Goal: Use online tool/utility: Utilize a website feature to perform a specific function

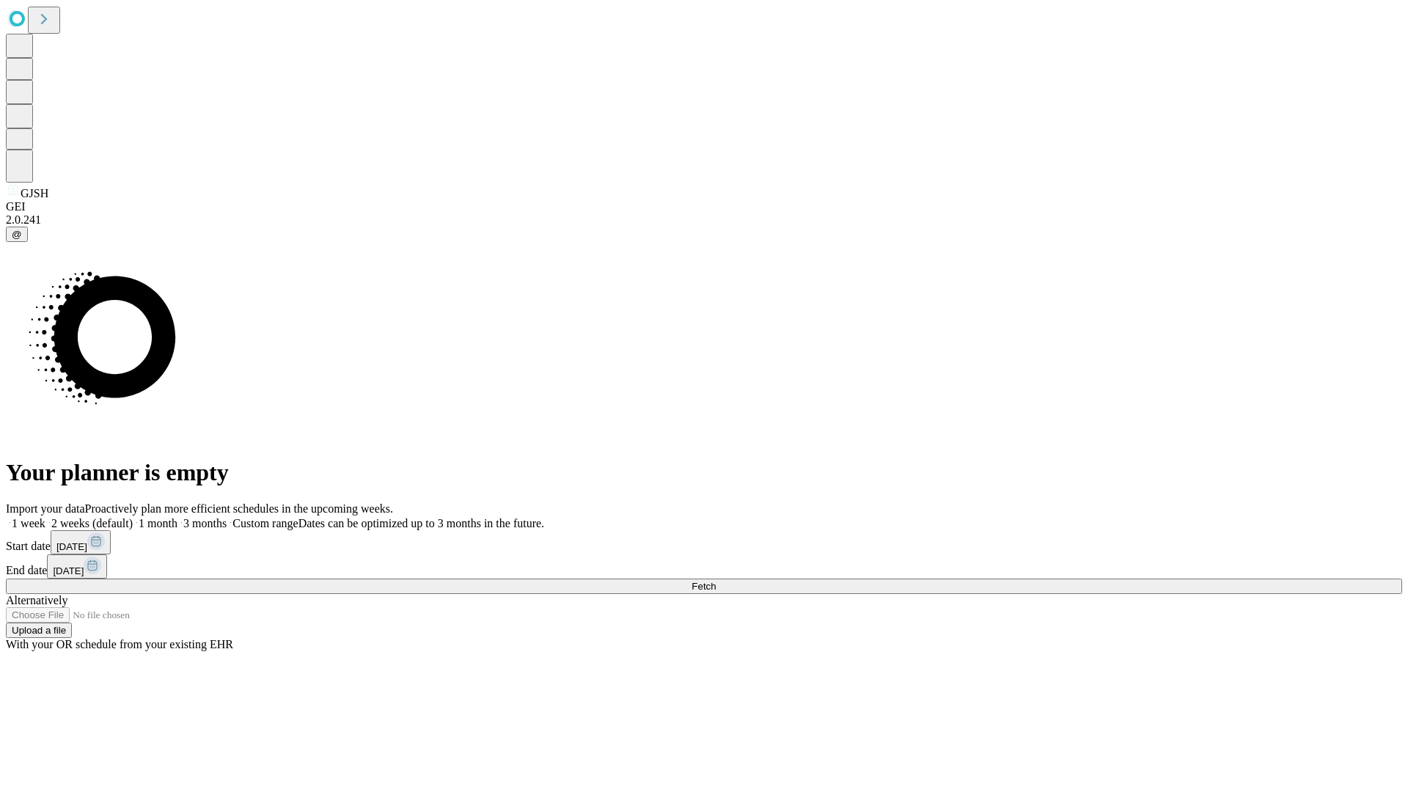
click at [133, 517] on label "2 weeks (default)" at bounding box center [88, 523] width 87 height 12
click at [716, 581] on span "Fetch" at bounding box center [704, 586] width 24 height 11
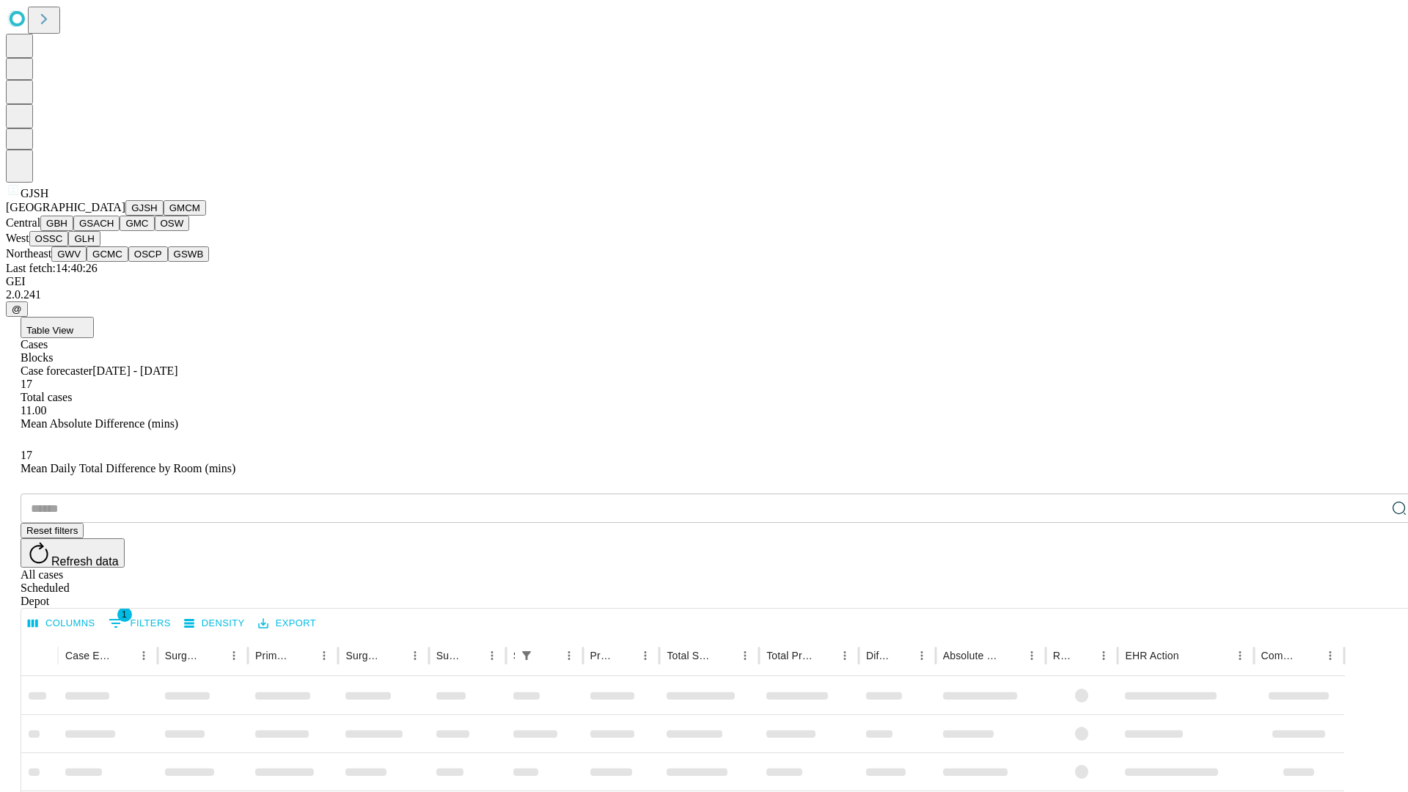
click at [164, 216] on button "GMCM" at bounding box center [185, 207] width 43 height 15
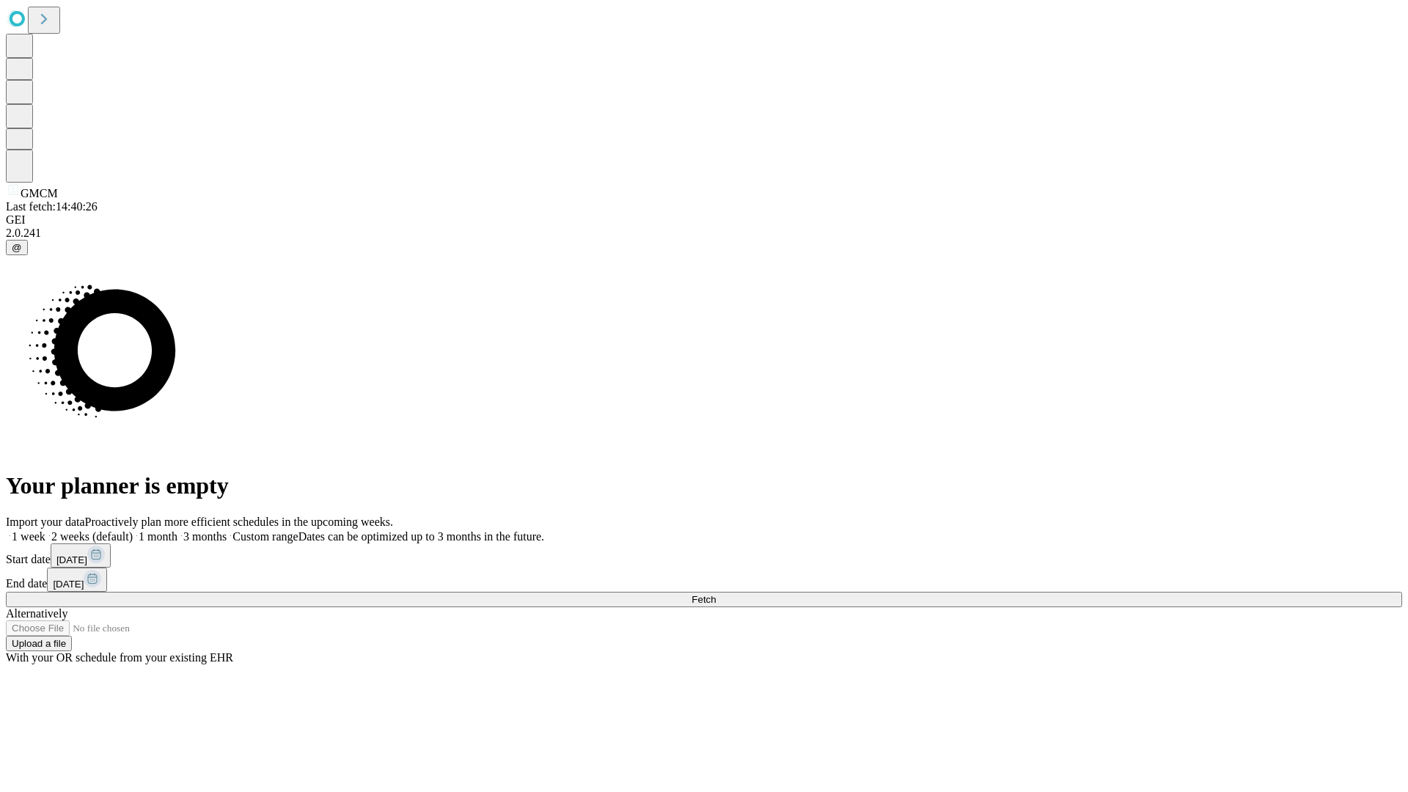
click at [133, 530] on label "2 weeks (default)" at bounding box center [88, 536] width 87 height 12
click at [716, 594] on span "Fetch" at bounding box center [704, 599] width 24 height 11
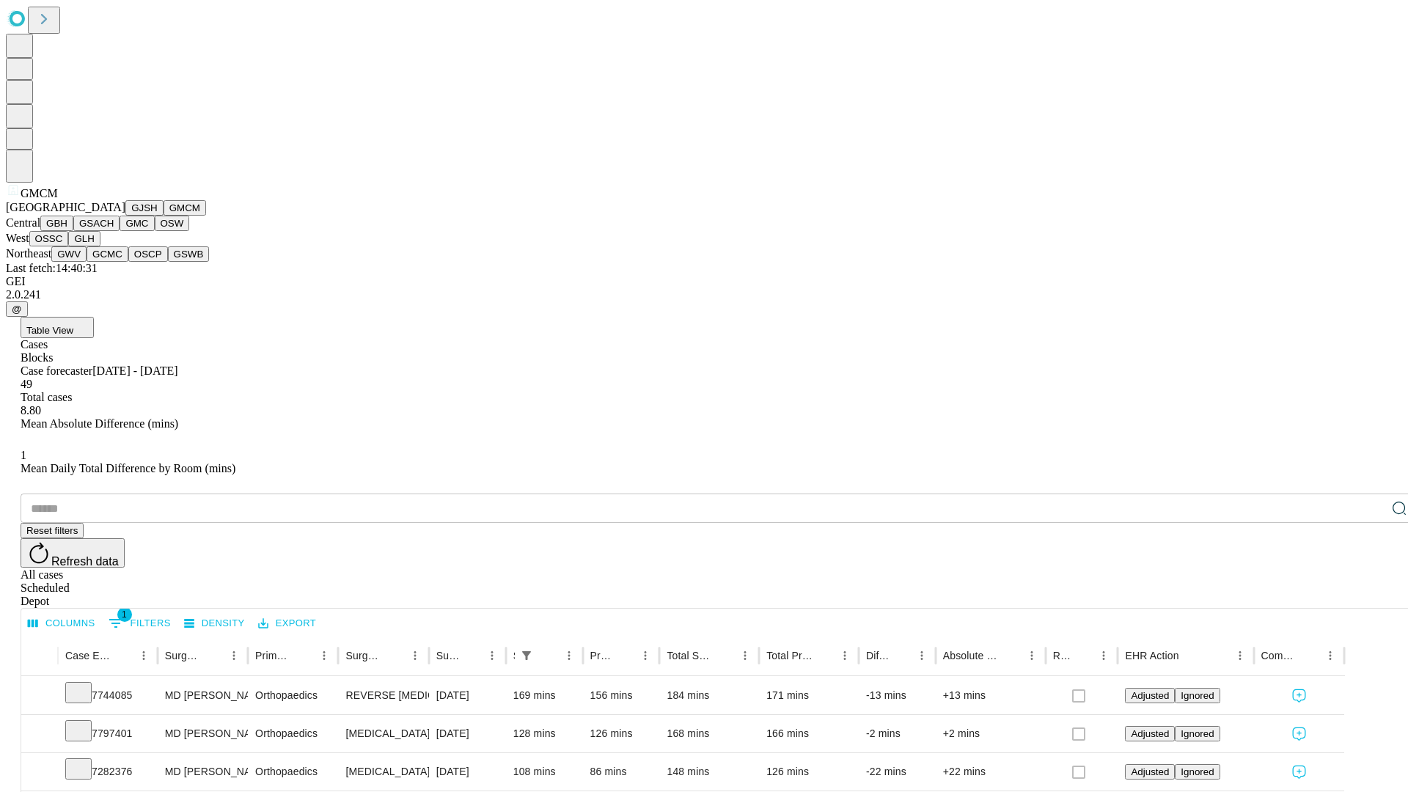
click at [73, 231] on button "GBH" at bounding box center [56, 223] width 33 height 15
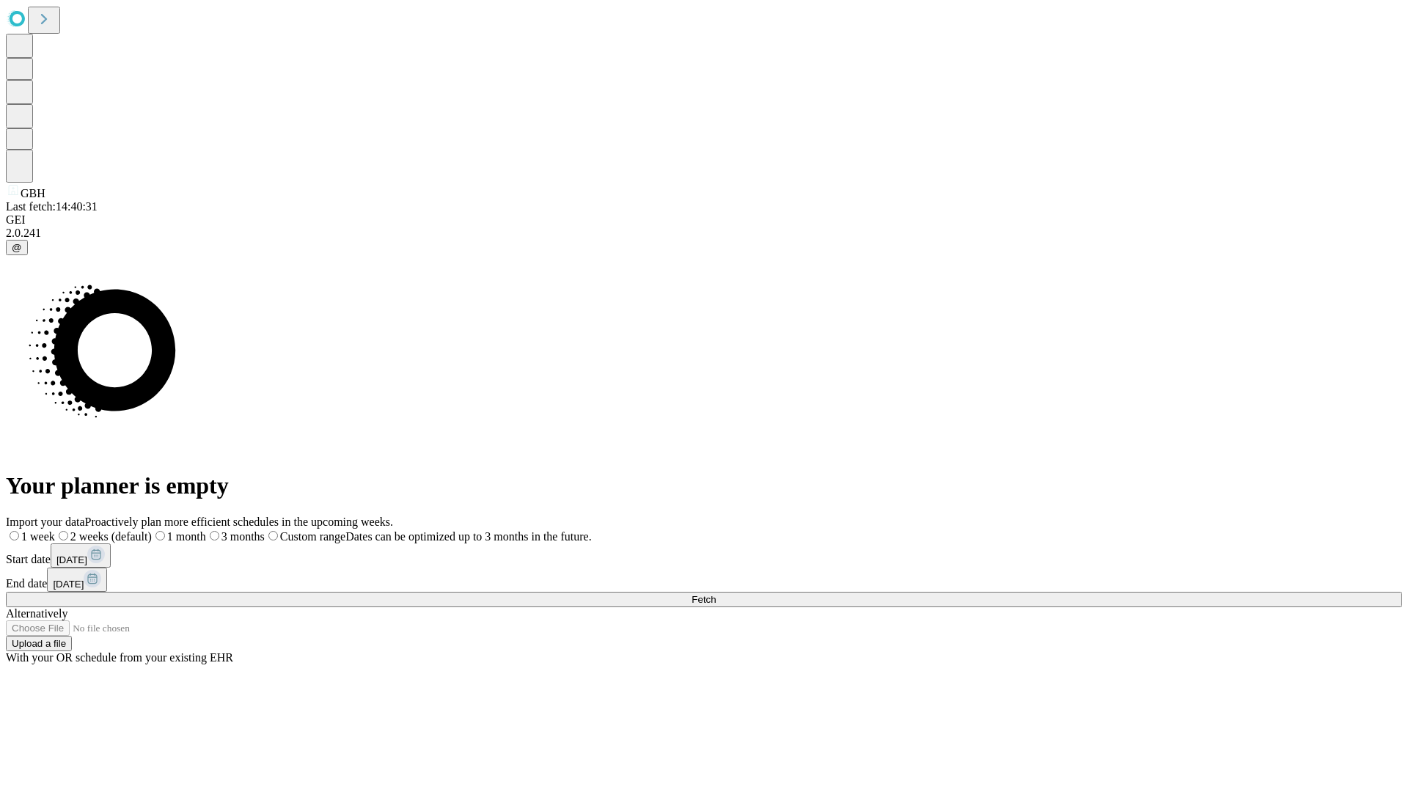
click at [152, 530] on label "2 weeks (default)" at bounding box center [103, 536] width 97 height 12
click at [716, 594] on span "Fetch" at bounding box center [704, 599] width 24 height 11
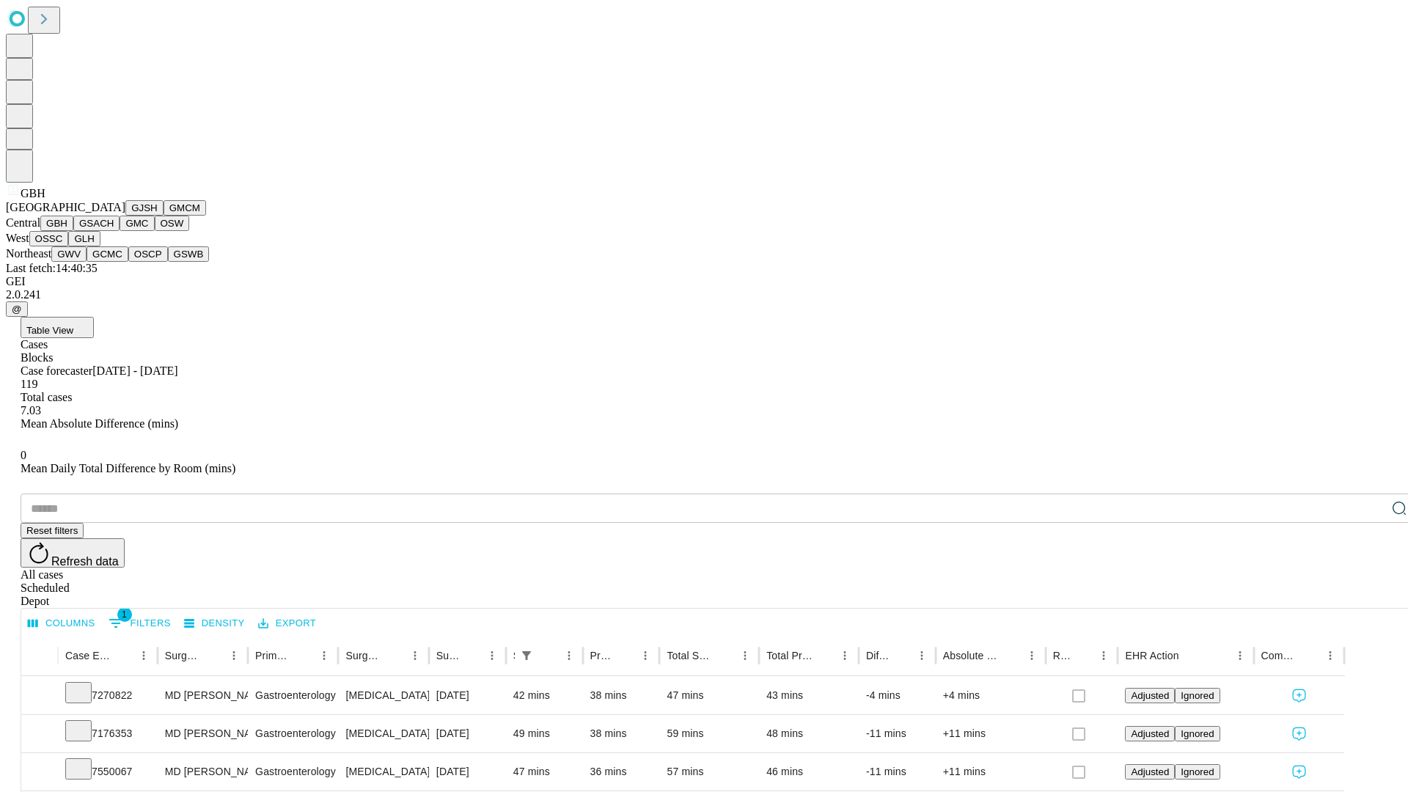
click at [114, 231] on button "GSACH" at bounding box center [96, 223] width 46 height 15
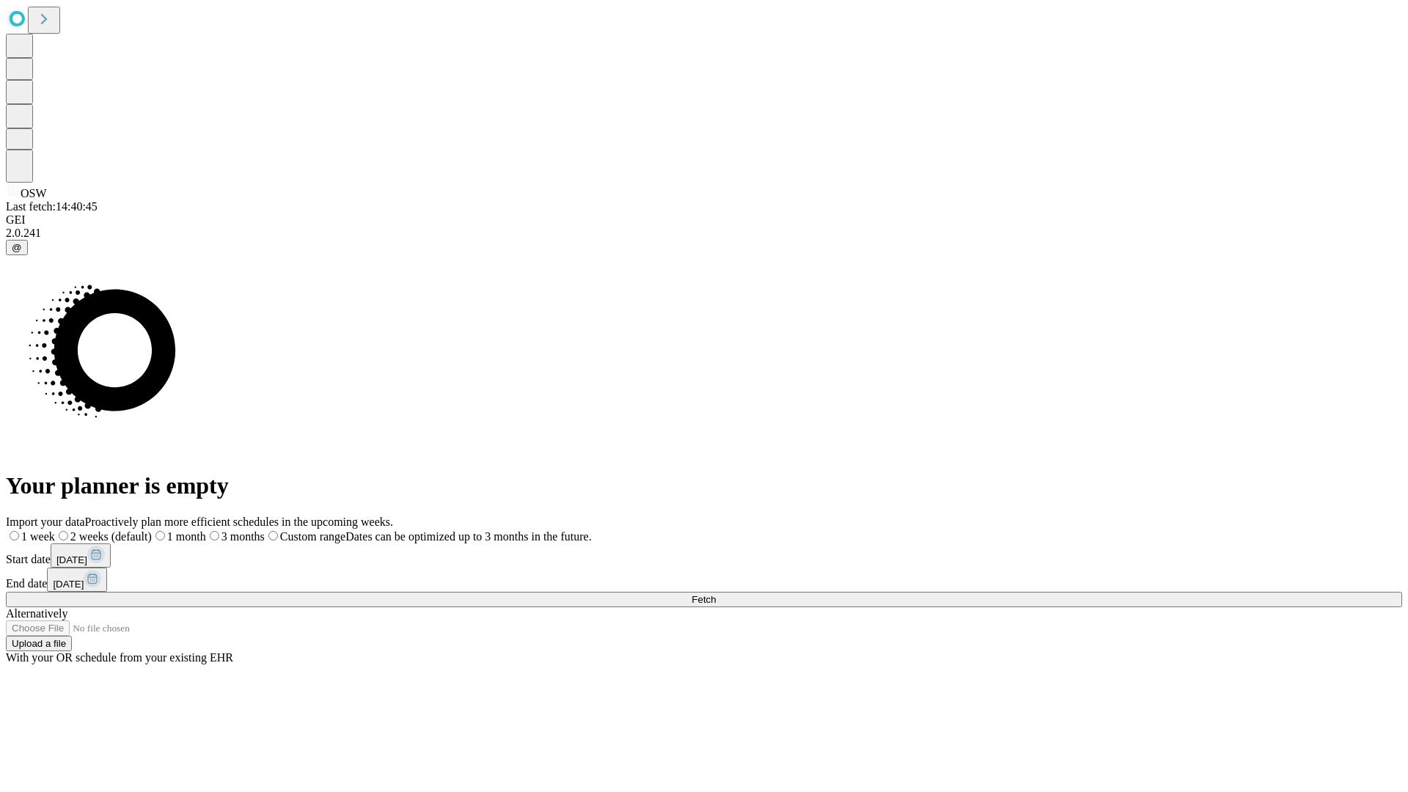
click at [716, 594] on span "Fetch" at bounding box center [704, 599] width 24 height 11
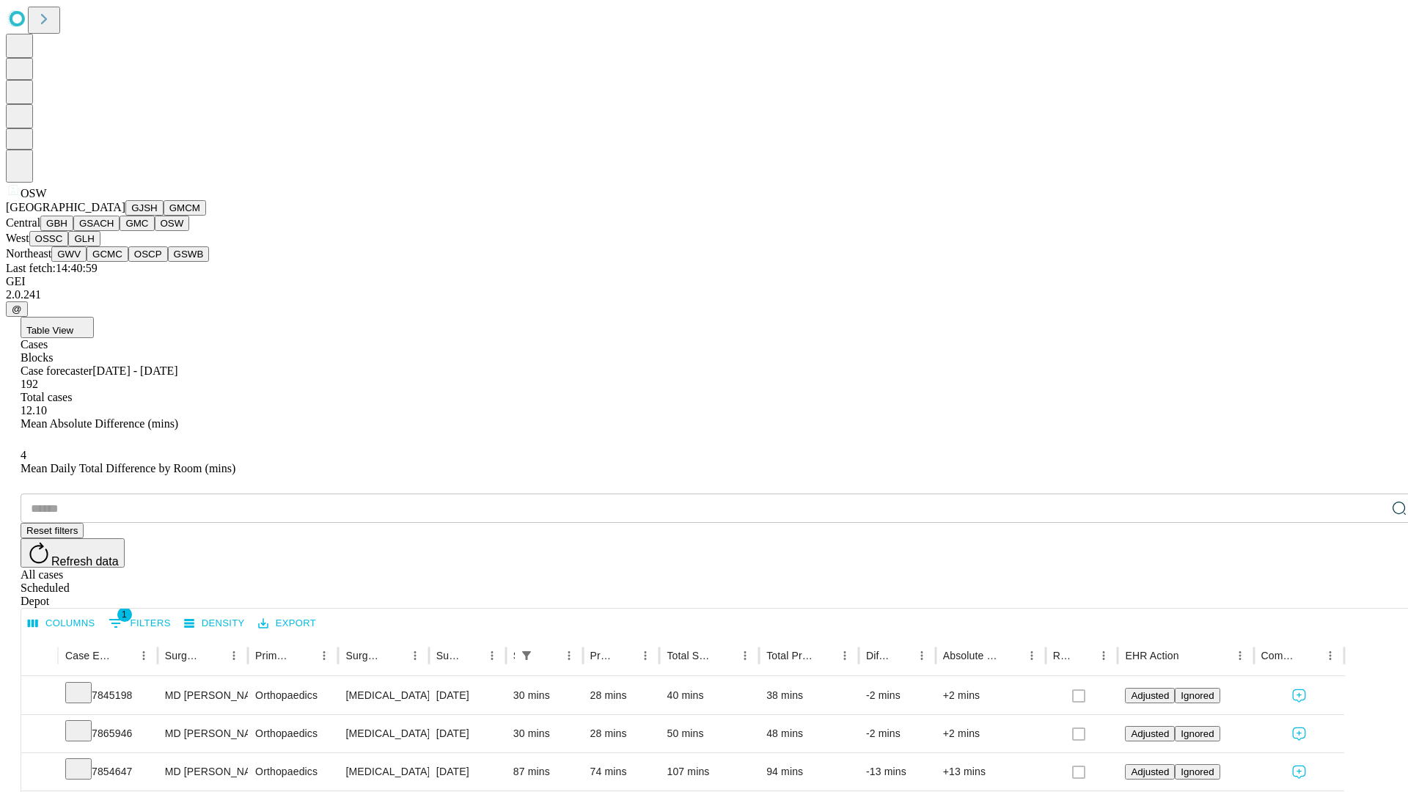
click at [69, 246] on button "OSSC" at bounding box center [49, 238] width 40 height 15
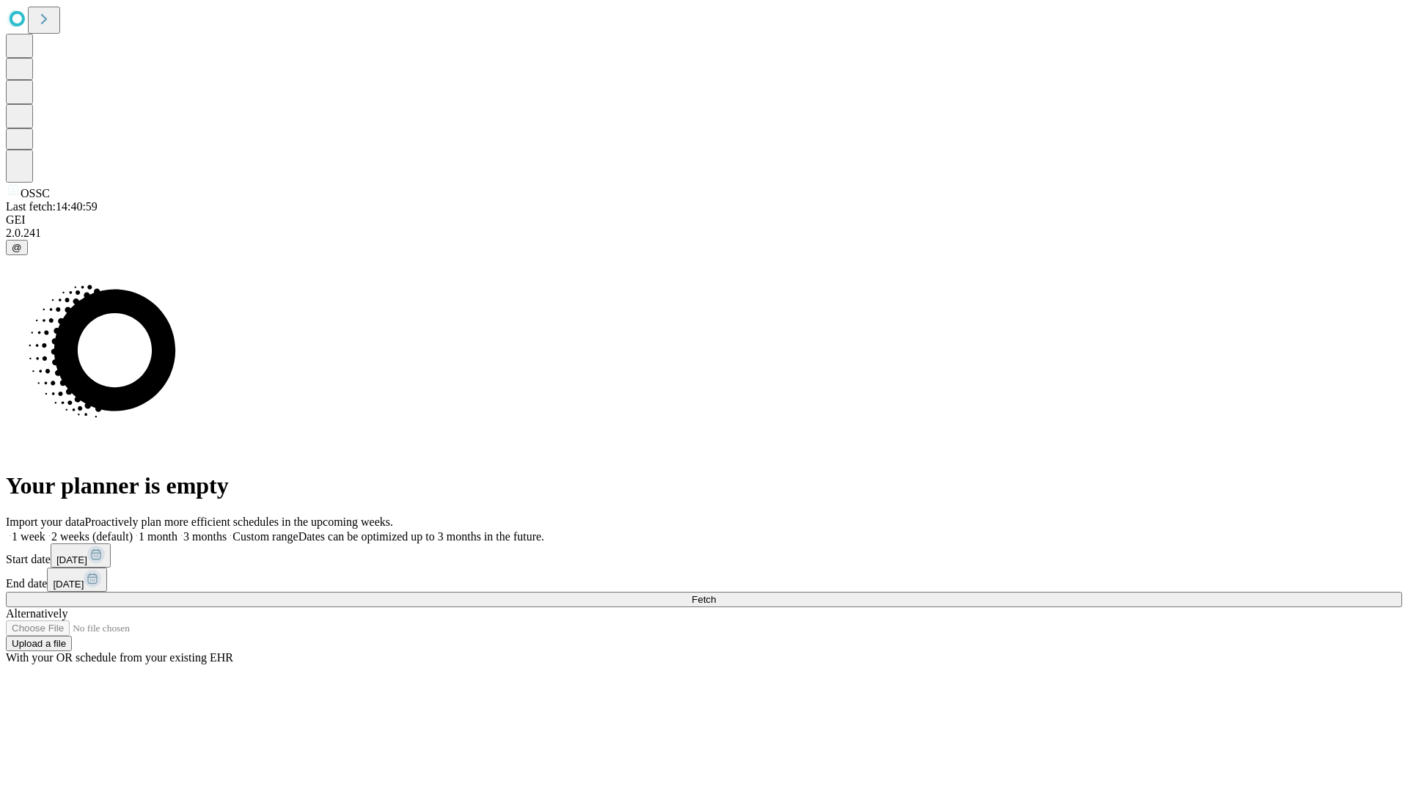
click at [716, 594] on span "Fetch" at bounding box center [704, 599] width 24 height 11
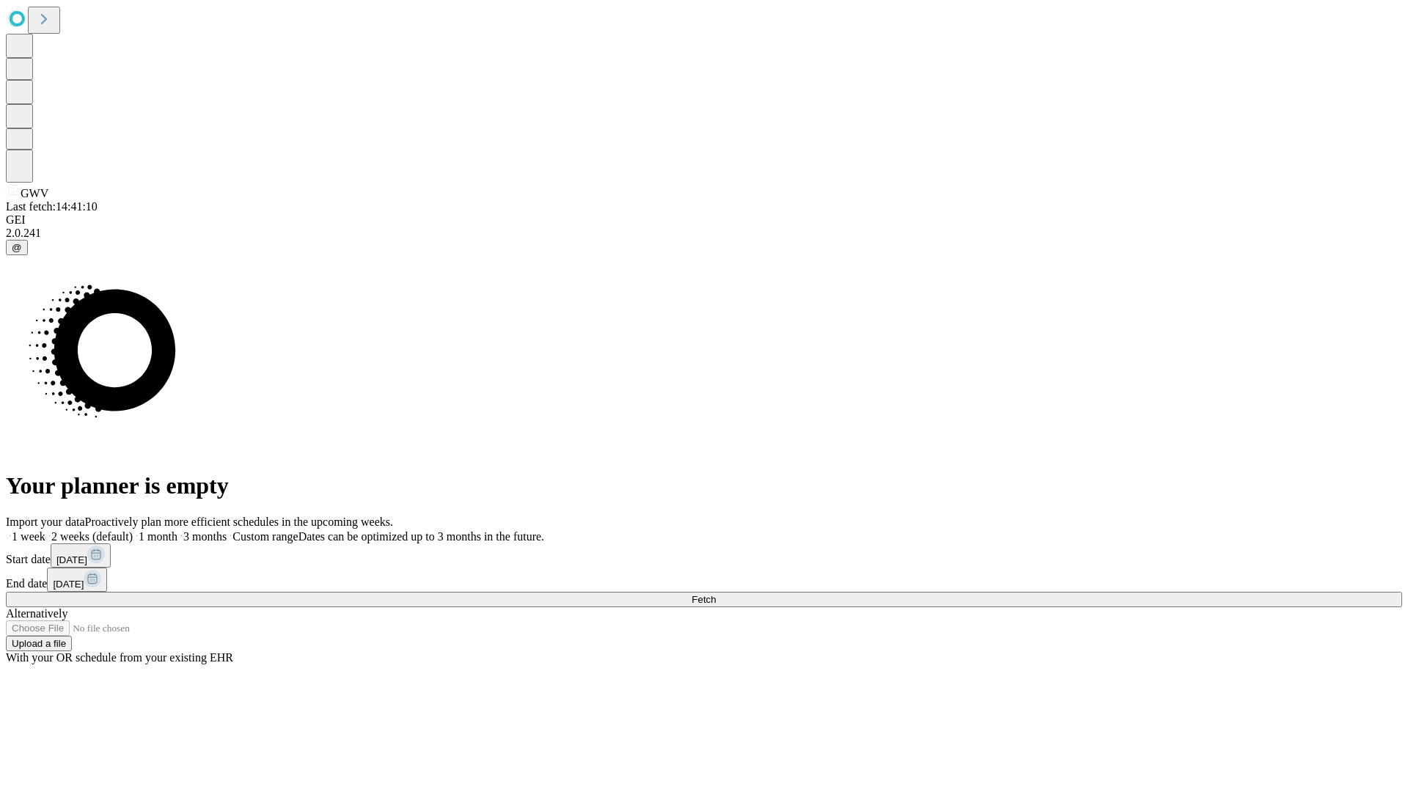
click at [133, 530] on label "2 weeks (default)" at bounding box center [88, 536] width 87 height 12
click at [716, 594] on span "Fetch" at bounding box center [704, 599] width 24 height 11
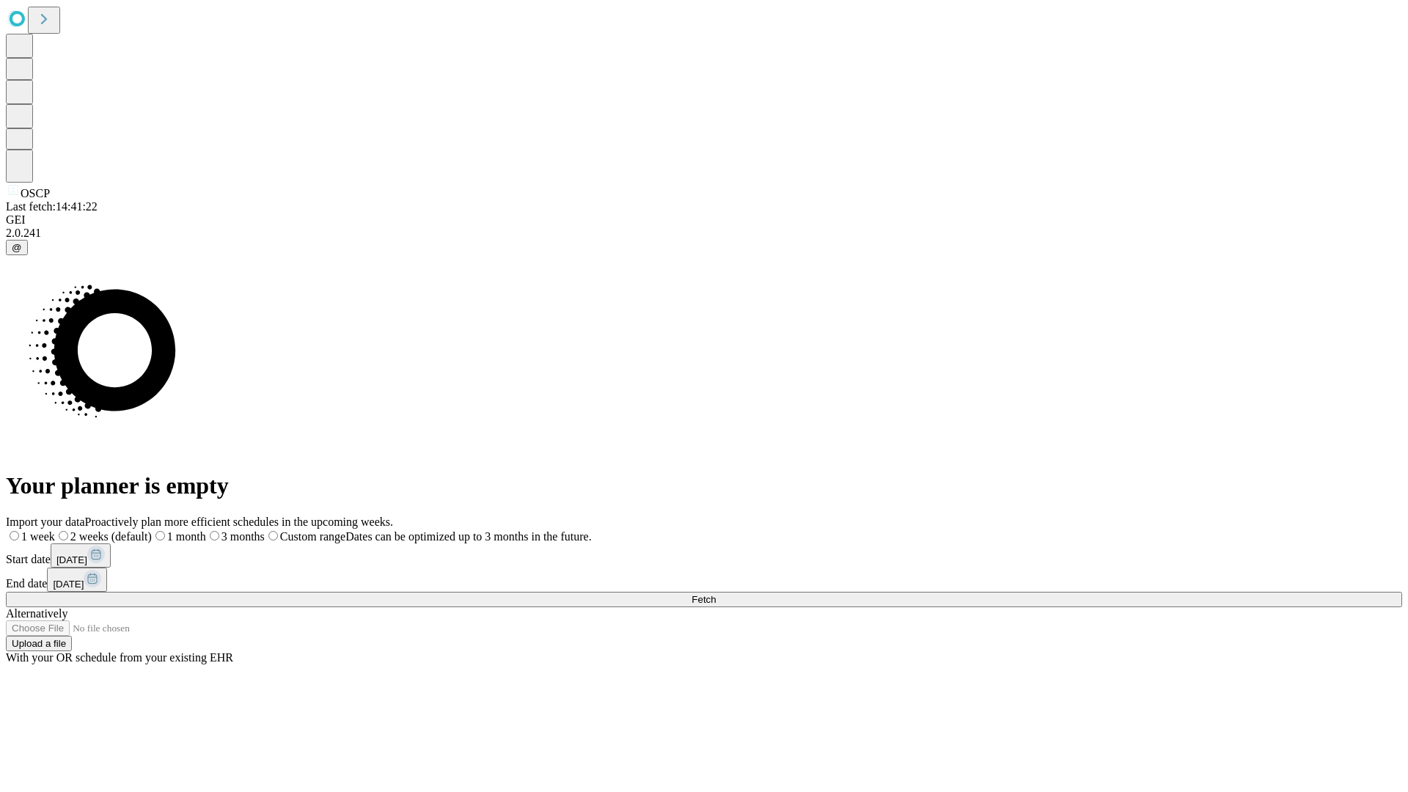
click at [152, 530] on label "2 weeks (default)" at bounding box center [103, 536] width 97 height 12
click at [716, 594] on span "Fetch" at bounding box center [704, 599] width 24 height 11
